Goal: Information Seeking & Learning: Learn about a topic

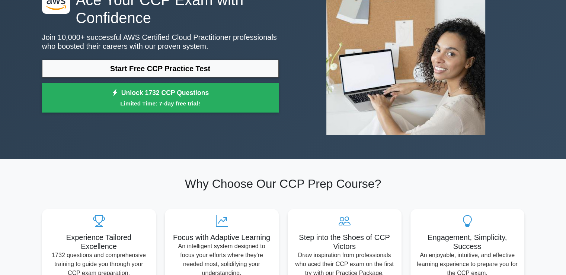
scroll to position [74, 0]
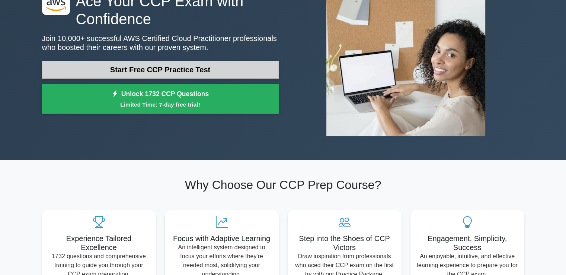
click at [171, 67] on link "Start Free CCP Practice Test" at bounding box center [160, 70] width 237 height 18
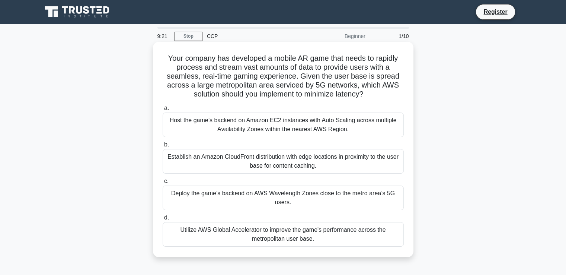
click at [247, 234] on div "Utilize AWS Global Accelerator to improve the game's performance across the met…" at bounding box center [283, 234] width 241 height 25
click at [163, 220] on input "d. Utilize AWS Global Accelerator to improve the game's performance across the …" at bounding box center [163, 217] width 0 height 5
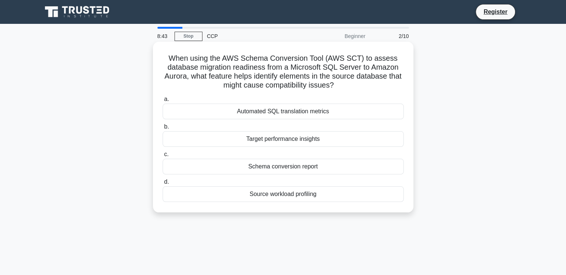
click at [263, 114] on div "Automated SQL translation metrics" at bounding box center [283, 111] width 241 height 16
click at [163, 102] on input "a. Automated SQL translation metrics" at bounding box center [163, 99] width 0 height 5
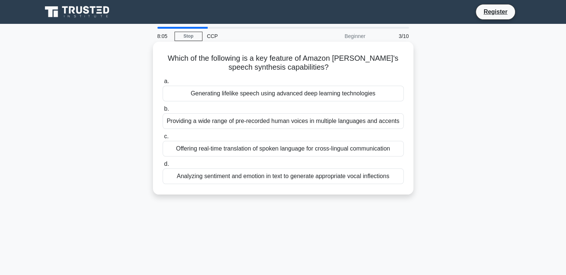
click at [236, 148] on div "Offering real-time translation of spoken language for cross-lingual communicati…" at bounding box center [283, 149] width 241 height 16
click at [163, 139] on input "c. Offering real-time translation of spoken language for cross-lingual communic…" at bounding box center [163, 136] width 0 height 5
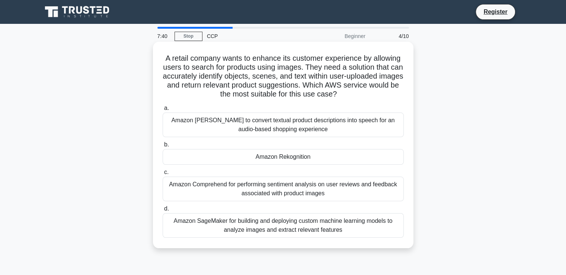
click at [217, 191] on div "Amazon Comprehend for performing sentiment analysis on user reviews and feedbac…" at bounding box center [283, 188] width 241 height 25
click at [163, 175] on input "c. Amazon Comprehend for performing sentiment analysis on user reviews and feed…" at bounding box center [163, 172] width 0 height 5
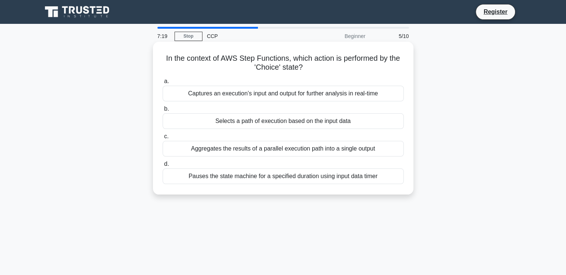
click at [239, 177] on div "Pauses the state machine for a specified duration using input data timer" at bounding box center [283, 176] width 241 height 16
click at [163, 166] on input "d. Pauses the state machine for a specified duration using input data timer" at bounding box center [163, 164] width 0 height 5
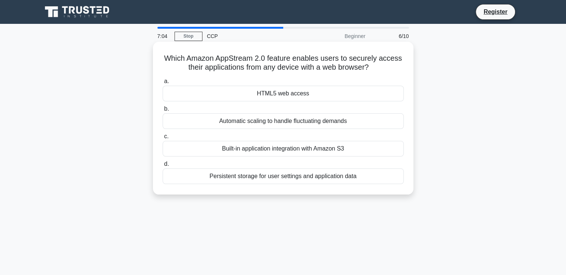
click at [265, 149] on div "Built-in application integration with Amazon S3" at bounding box center [283, 149] width 241 height 16
click at [163, 139] on input "c. Built-in application integration with Amazon S3" at bounding box center [163, 136] width 0 height 5
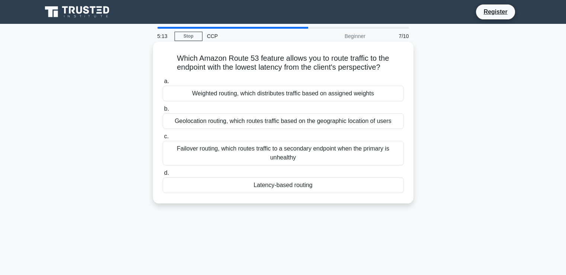
click at [235, 154] on div "Failover routing, which routes traffic to a secondary endpoint when the primary…" at bounding box center [283, 153] width 241 height 25
click at [163, 139] on input "c. Failover routing, which routes traffic to a secondary endpoint when the prim…" at bounding box center [163, 136] width 0 height 5
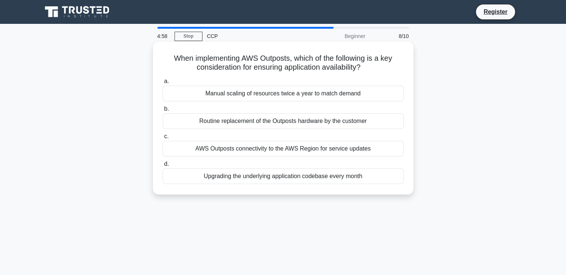
click at [242, 123] on div "Routine replacement of the Outposts hardware by the customer" at bounding box center [283, 121] width 241 height 16
click at [163, 111] on input "b. Routine replacement of the Outposts hardware by the customer" at bounding box center [163, 108] width 0 height 5
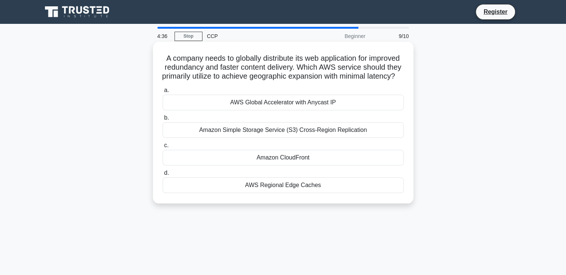
click at [261, 110] on div "AWS Global Accelerator with Anycast IP" at bounding box center [283, 103] width 241 height 16
click at [163, 93] on input "a. AWS Global Accelerator with Anycast IP" at bounding box center [163, 90] width 0 height 5
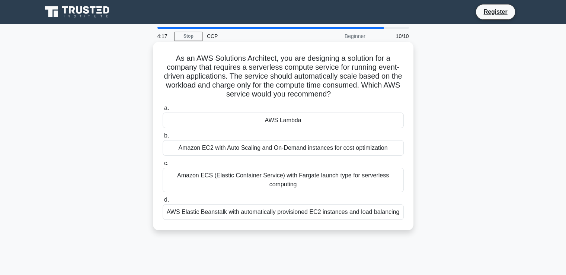
click at [221, 150] on div "Amazon EC2 with Auto Scaling and On-Demand instances for cost optimization" at bounding box center [283, 148] width 241 height 16
click at [163, 138] on input "b. Amazon EC2 with Auto Scaling and On-Demand instances for cost optimization" at bounding box center [163, 135] width 0 height 5
